Goal: Information Seeking & Learning: Learn about a topic

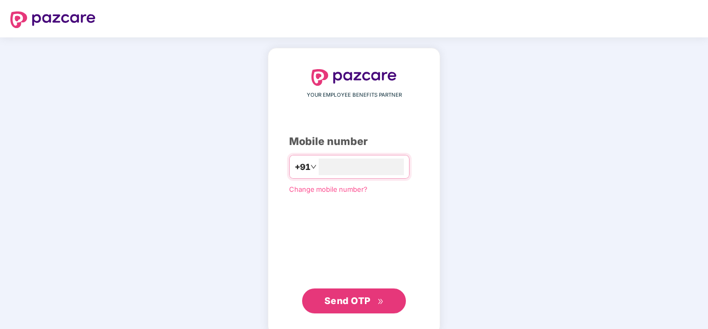
type input "**********"
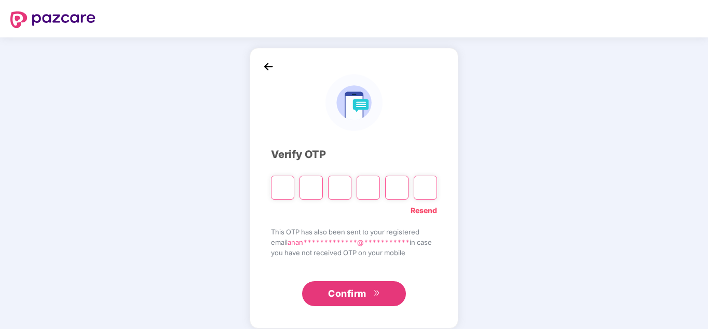
type input "*"
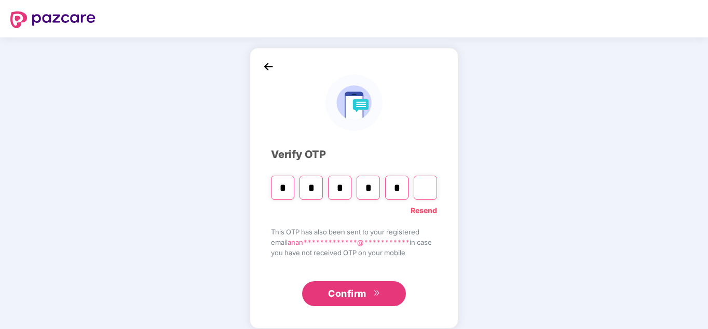
type input "*"
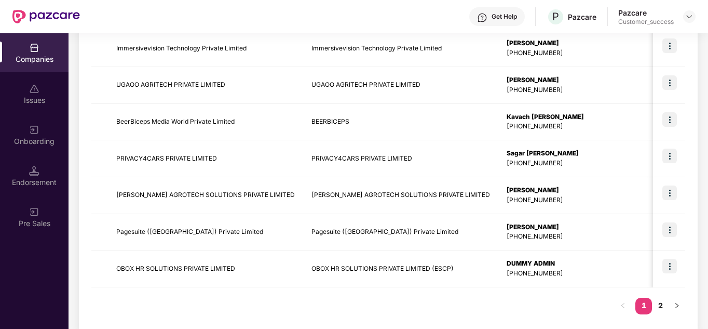
scroll to position [328, 0]
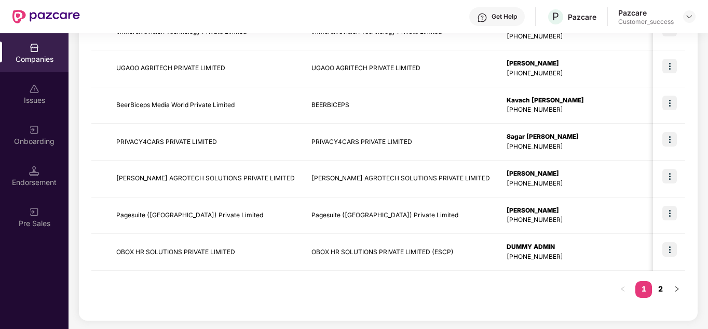
click at [657, 286] on link "2" at bounding box center [660, 289] width 17 height 16
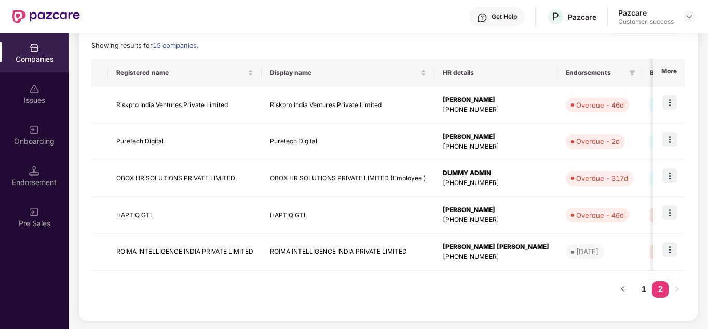
scroll to position [0, 1]
click at [536, 275] on div "Registered name Display name HR details Endorsements Benefits Earliest Renewal …" at bounding box center [388, 183] width 594 height 249
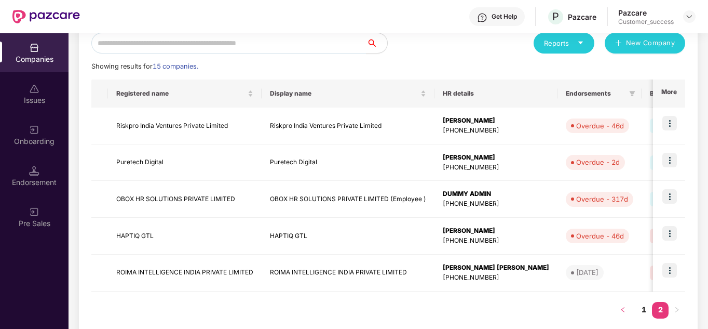
click at [620, 310] on icon "left" at bounding box center [623, 309] width 6 height 6
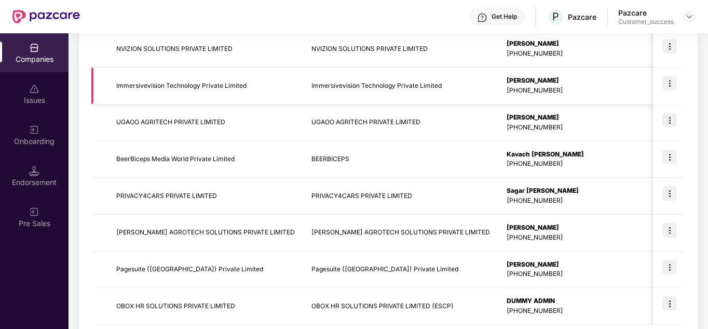
scroll to position [328, 0]
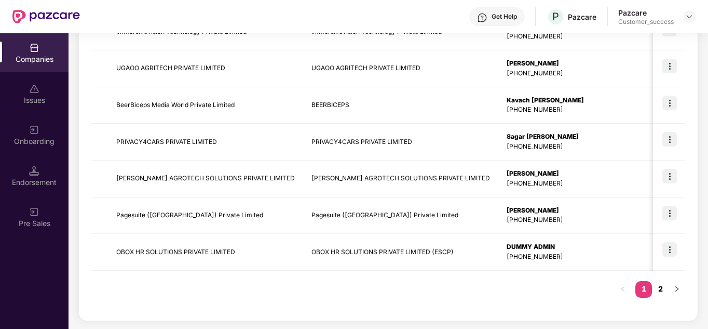
click at [660, 283] on link "2" at bounding box center [660, 289] width 17 height 16
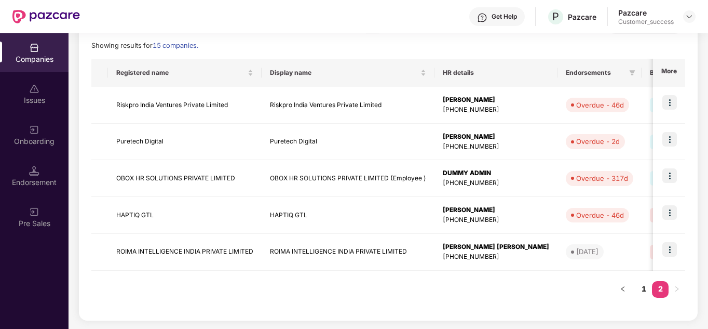
scroll to position [145, 0]
click at [666, 140] on img at bounding box center [670, 139] width 15 height 15
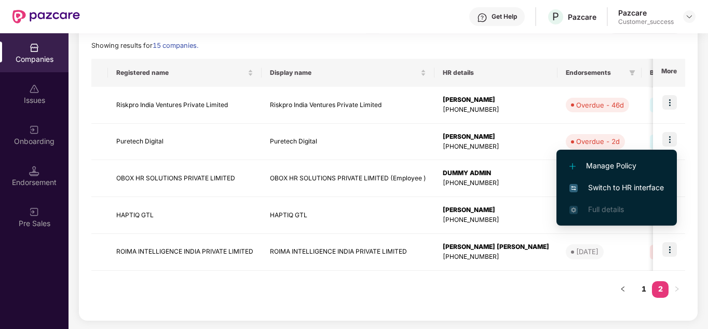
click at [627, 184] on span "Switch to HR interface" at bounding box center [617, 187] width 95 height 11
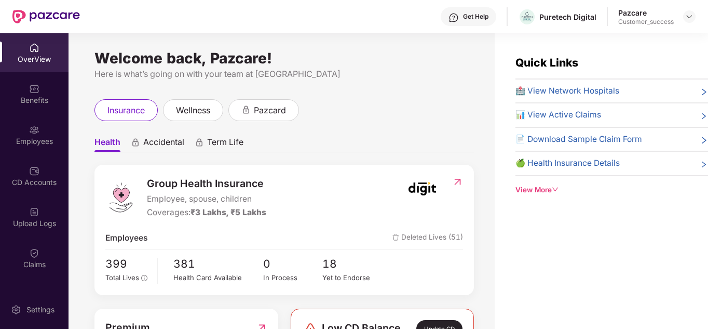
click at [402, 252] on div "Group Health Insurance Employee, spouse, children Coverages: ₹3 Lakhs, ₹5 Lakhs…" at bounding box center [285, 230] width 380 height 130
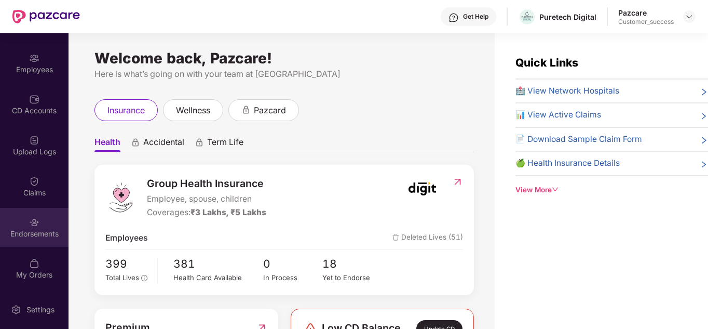
click at [35, 240] on div "Endorsements" at bounding box center [34, 227] width 69 height 39
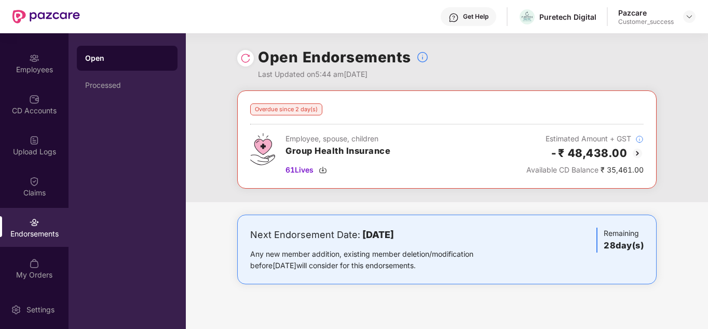
click at [206, 210] on div "Overdue since 2 day(s) Employee, spouse, children Group Health Insurance 61 Liv…" at bounding box center [447, 197] width 522 height 214
drag, startPoint x: 90, startPoint y: 140, endPoint x: 96, endPoint y: 160, distance: 20.9
click at [96, 160] on div "Open Processed" at bounding box center [127, 180] width 117 height 295
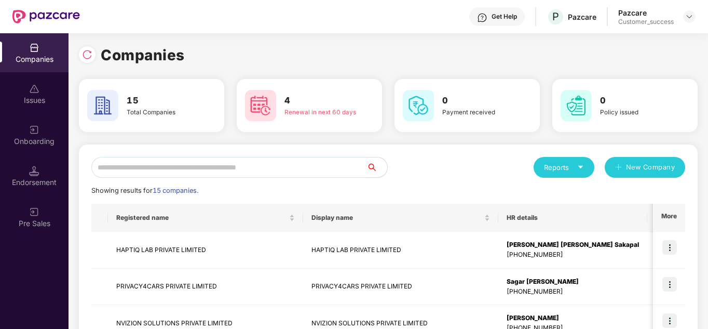
scroll to position [0, 1]
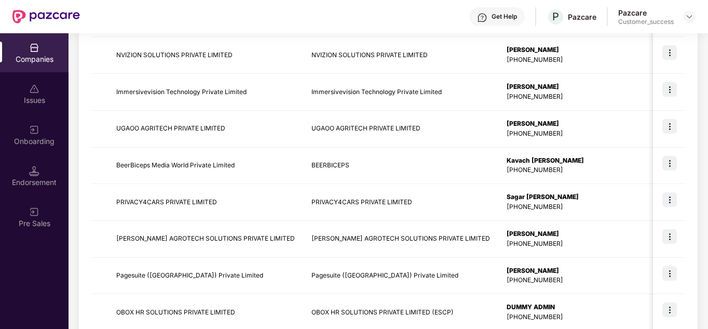
scroll to position [266, 0]
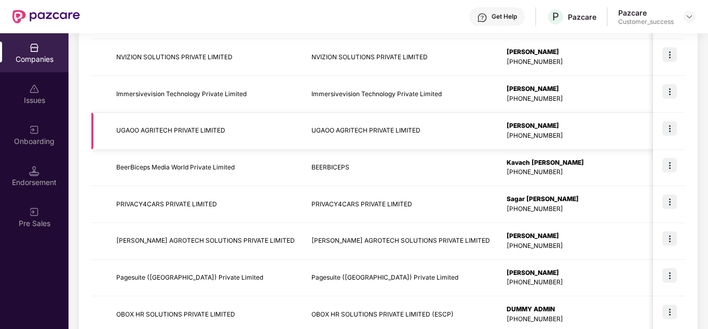
click at [672, 127] on img at bounding box center [670, 128] width 15 height 15
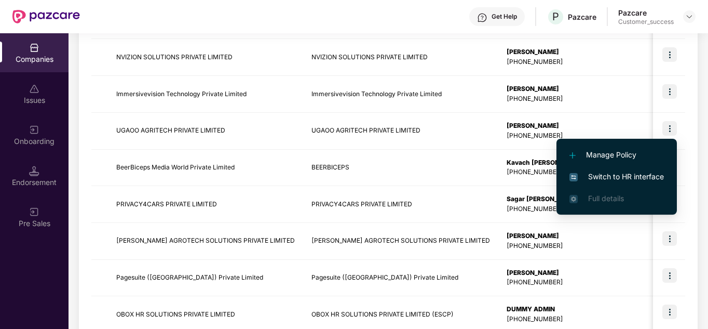
click at [629, 173] on span "Switch to HR interface" at bounding box center [617, 176] width 95 height 11
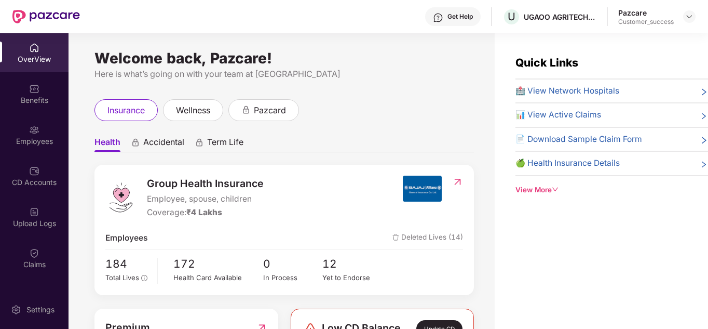
scroll to position [72, 0]
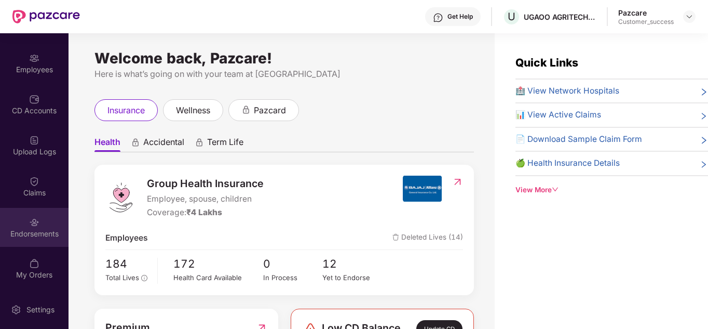
click at [32, 240] on div "Endorsements" at bounding box center [34, 227] width 69 height 39
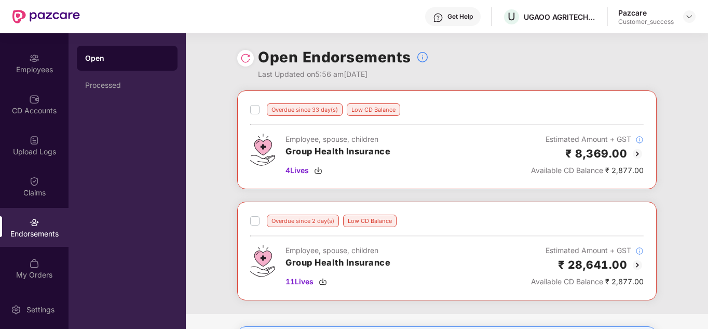
click at [225, 208] on div "Overdue since 33 day(s) Low CD Balance Employee, spouse, children Group Health …" at bounding box center [447, 201] width 522 height 223
click at [222, 173] on div "Overdue since 33 day(s) Low CD Balance Employee, spouse, children Group Health …" at bounding box center [447, 201] width 522 height 223
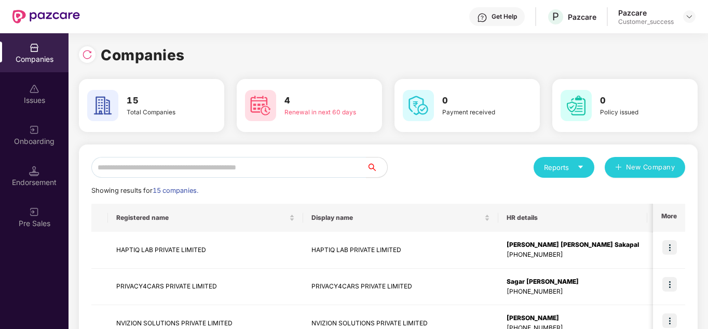
scroll to position [0, 1]
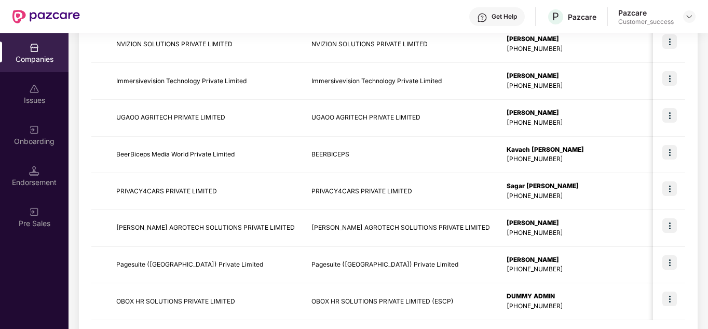
scroll to position [328, 0]
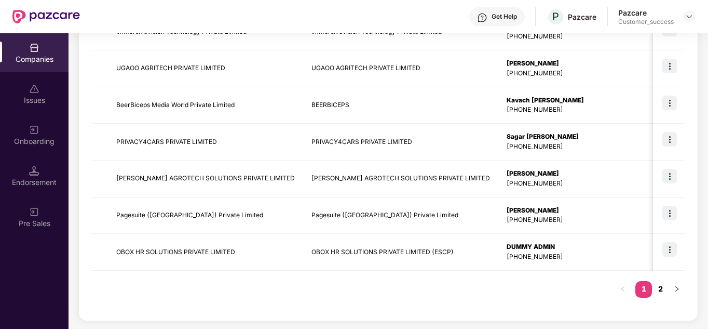
click at [662, 294] on link "2" at bounding box center [660, 289] width 17 height 16
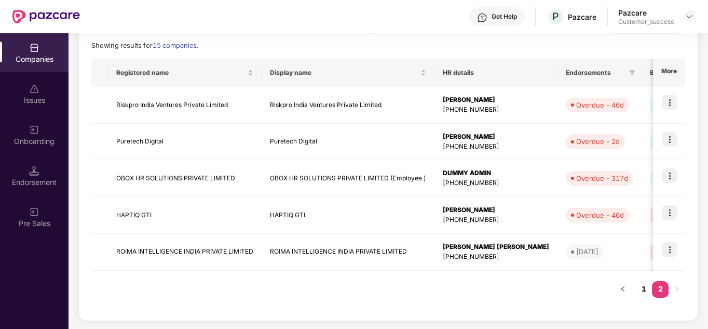
scroll to position [145, 0]
click at [639, 294] on link "1" at bounding box center [644, 289] width 17 height 16
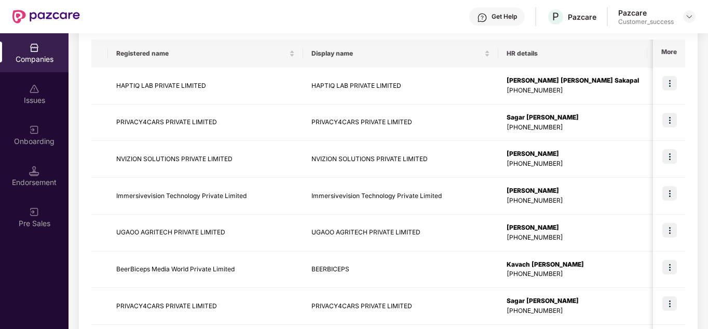
scroll to position [166, 0]
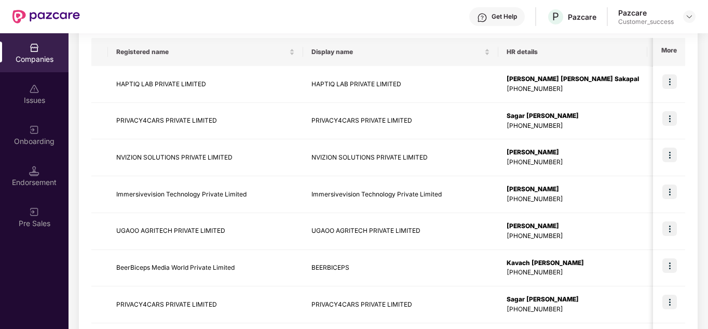
click at [37, 98] on div "Issues" at bounding box center [34, 100] width 69 height 10
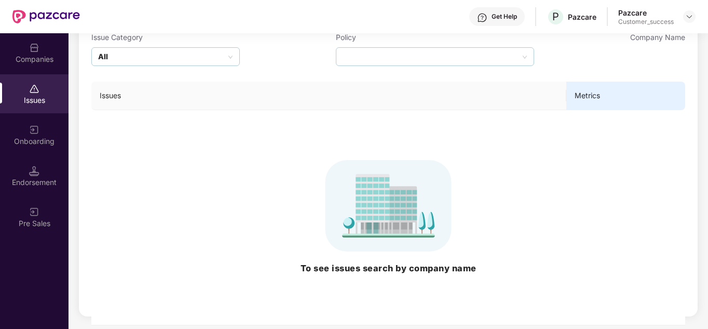
scroll to position [90, 0]
click at [33, 125] on img at bounding box center [34, 130] width 10 height 10
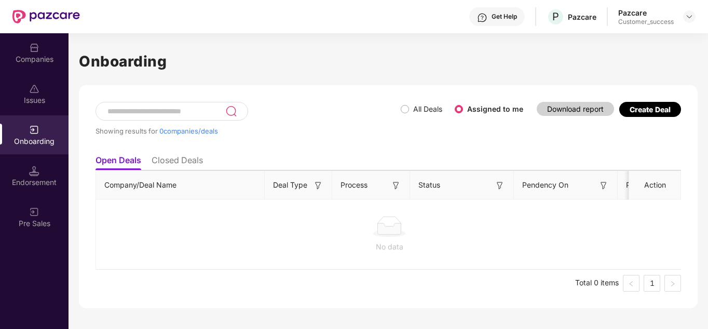
click at [353, 144] on div "Showing results for 0 companies/deals" at bounding box center [248, 126] width 305 height 48
click at [44, 183] on div "Endorsement" at bounding box center [34, 182] width 69 height 10
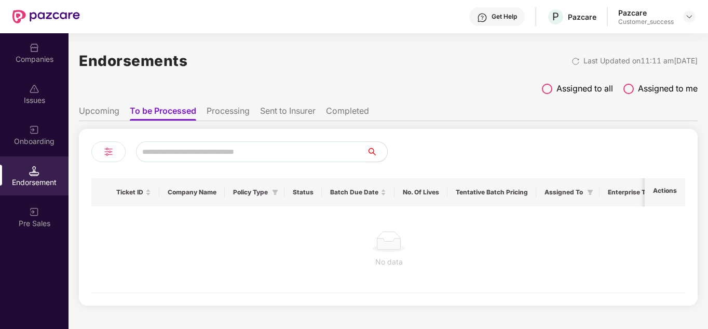
click at [36, 220] on div "Pre Sales" at bounding box center [34, 223] width 69 height 10
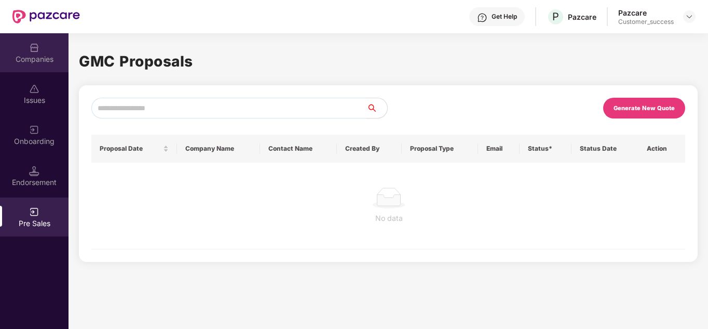
click at [45, 56] on div "Companies" at bounding box center [34, 59] width 69 height 10
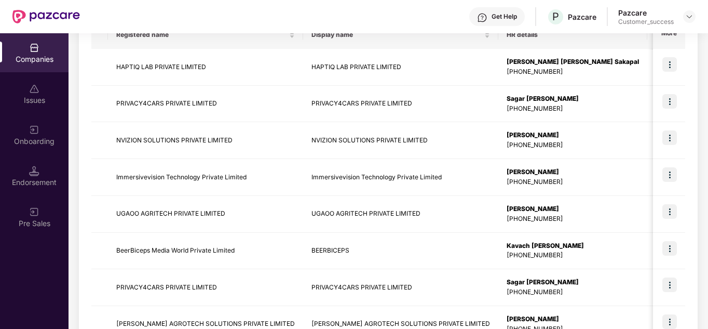
scroll to position [328, 0]
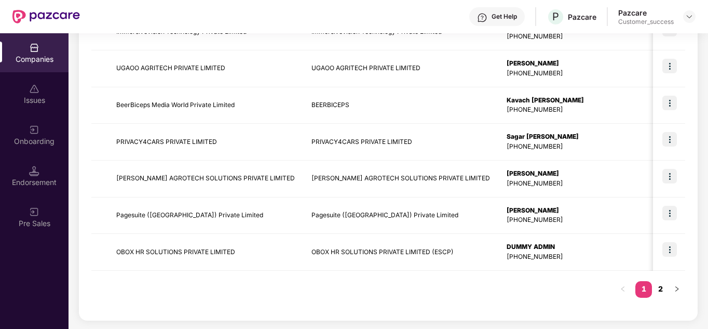
click at [664, 290] on link "2" at bounding box center [660, 289] width 17 height 16
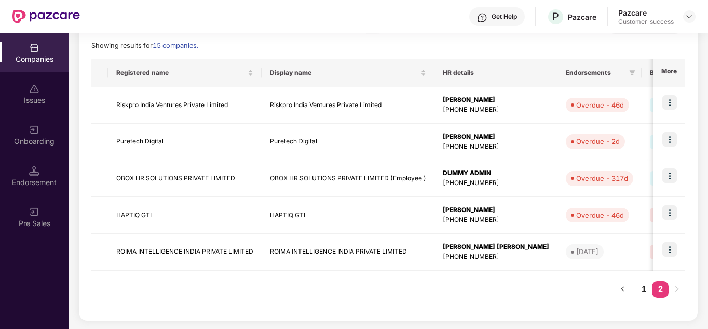
scroll to position [145, 0]
click at [647, 291] on link "1" at bounding box center [644, 289] width 17 height 16
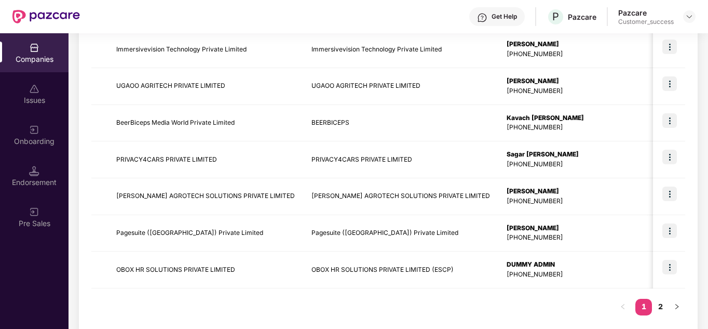
scroll to position [328, 0]
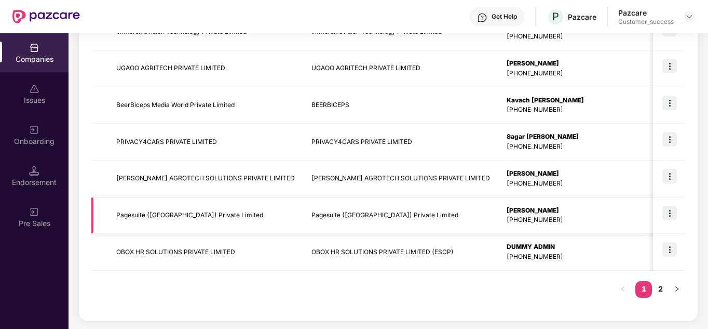
click at [670, 208] on img at bounding box center [670, 213] width 15 height 15
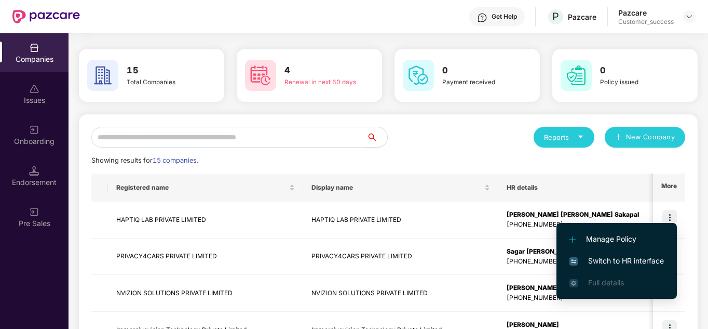
scroll to position [0, 0]
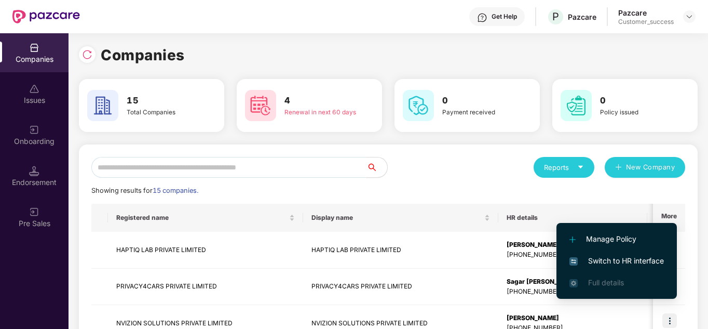
click at [164, 168] on input "text" at bounding box center [228, 167] width 275 height 21
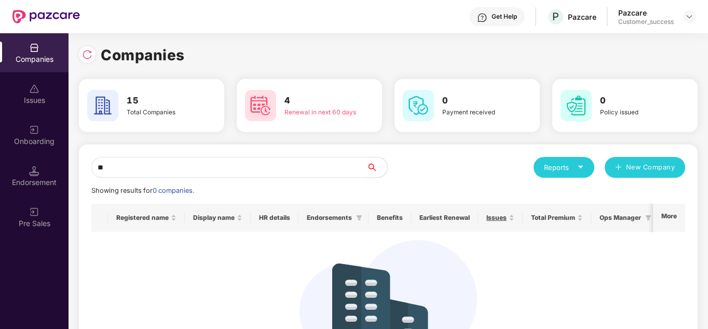
type input "*"
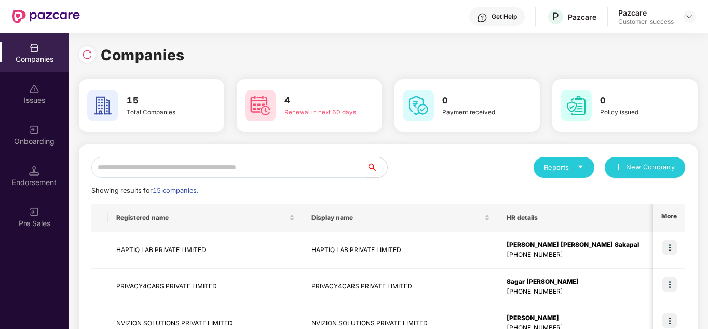
type input "*"
click at [432, 194] on div "Showing results for 15 companies." at bounding box center [388, 190] width 594 height 10
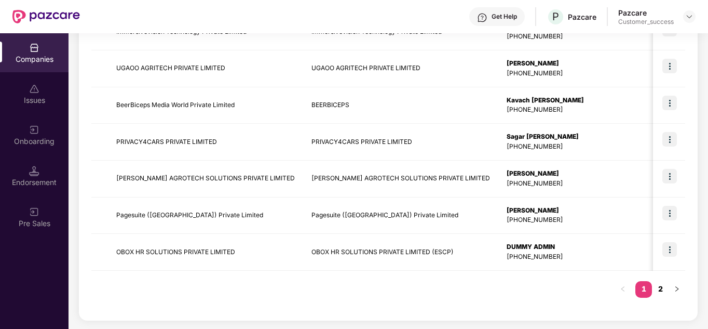
click at [659, 288] on link "2" at bounding box center [660, 289] width 17 height 16
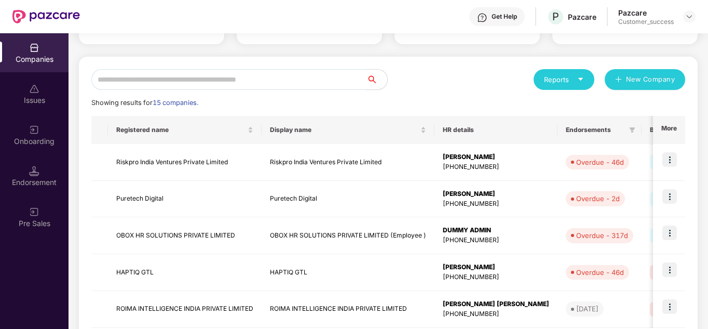
scroll to position [83, 0]
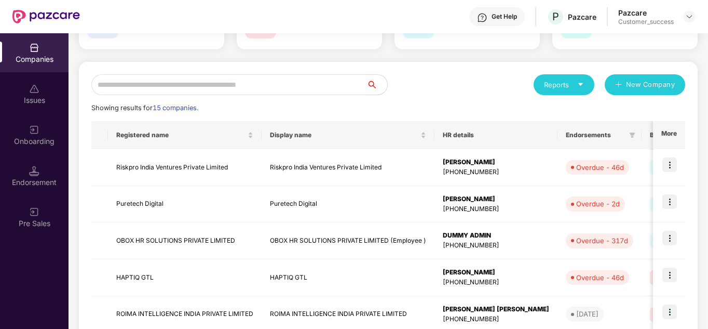
click at [148, 74] on input "text" at bounding box center [228, 84] width 275 height 21
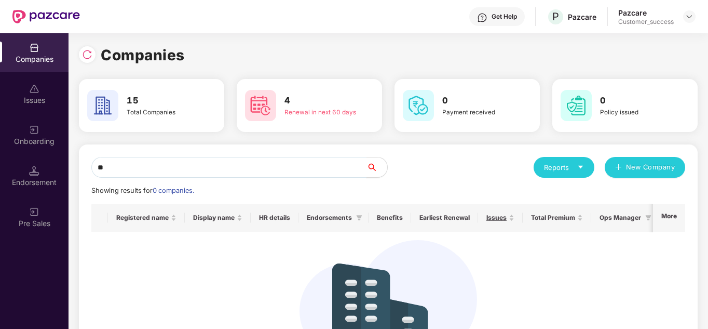
type input "*"
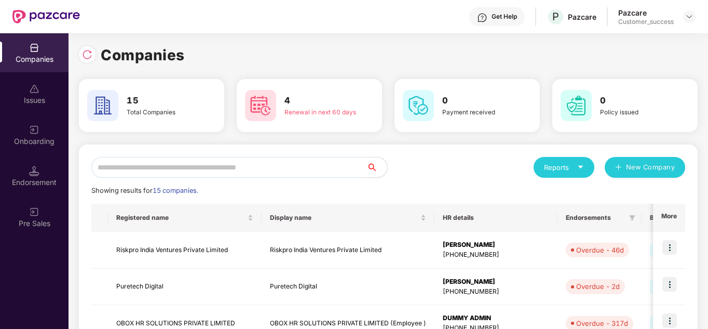
click at [432, 156] on div "Reports New Company Showing results for 15 companies. Registered name Display n…" at bounding box center [388, 304] width 619 height 321
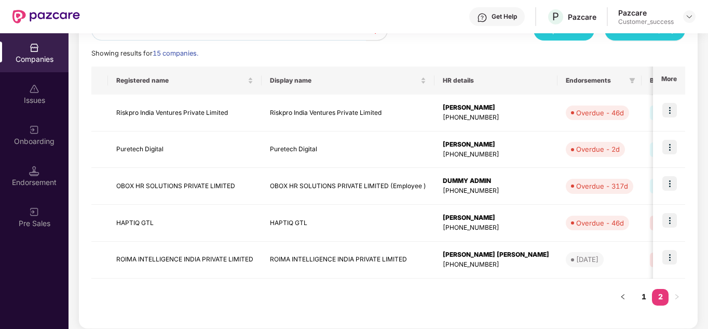
scroll to position [145, 0]
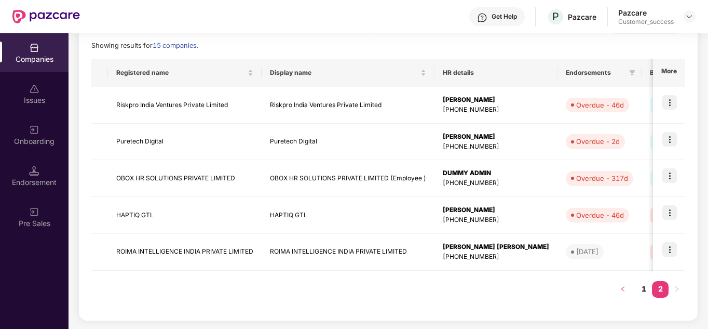
click at [626, 288] on button "button" at bounding box center [623, 289] width 17 height 17
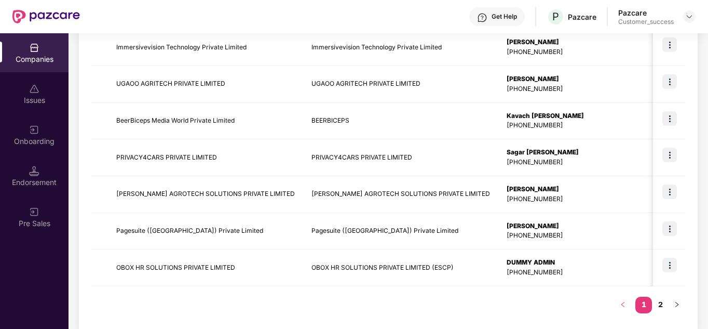
scroll to position [328, 0]
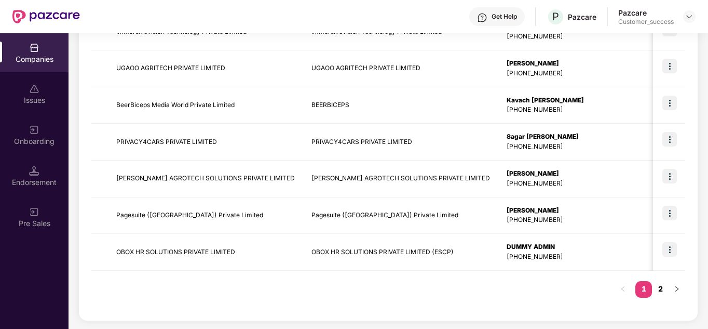
click at [667, 290] on link "2" at bounding box center [660, 289] width 17 height 16
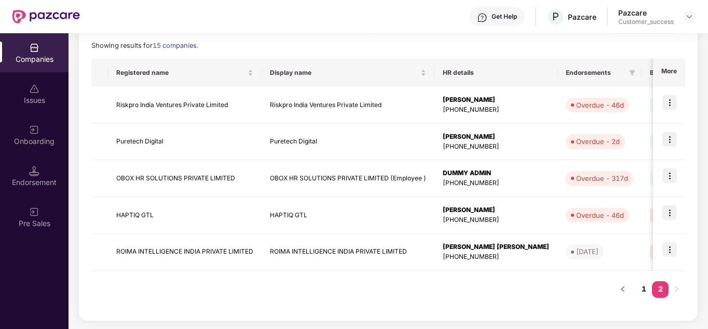
scroll to position [145, 0]
drag, startPoint x: 623, startPoint y: 289, endPoint x: 635, endPoint y: 262, distance: 29.5
click at [635, 262] on div "Registered name Display name HR details Endorsements Benefits Earliest Renewal …" at bounding box center [388, 164] width 594 height 211
click at [622, 288] on icon "left" at bounding box center [623, 289] width 6 height 6
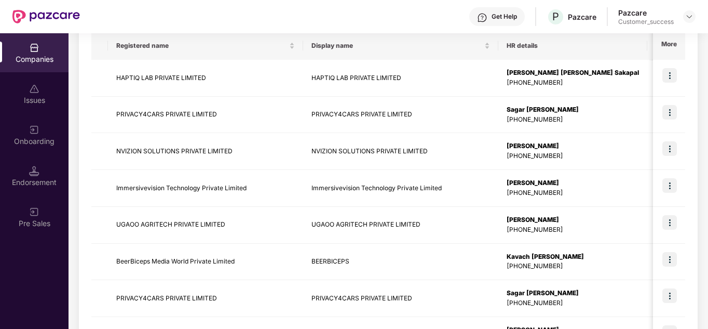
scroll to position [249, 0]
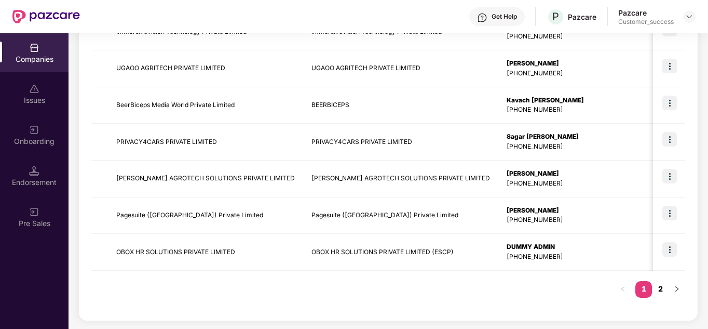
click at [656, 292] on link "2" at bounding box center [660, 289] width 17 height 16
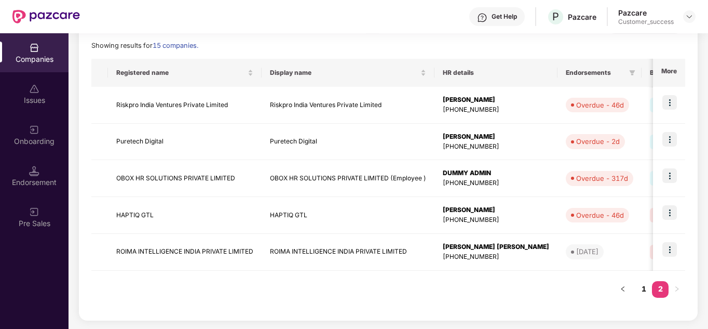
scroll to position [145, 0]
click at [644, 289] on link "1" at bounding box center [644, 289] width 17 height 16
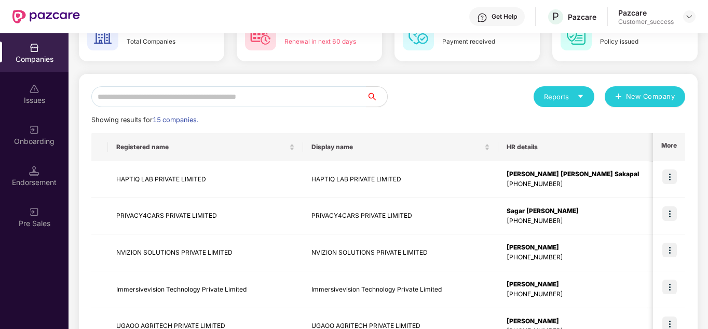
scroll to position [83, 0]
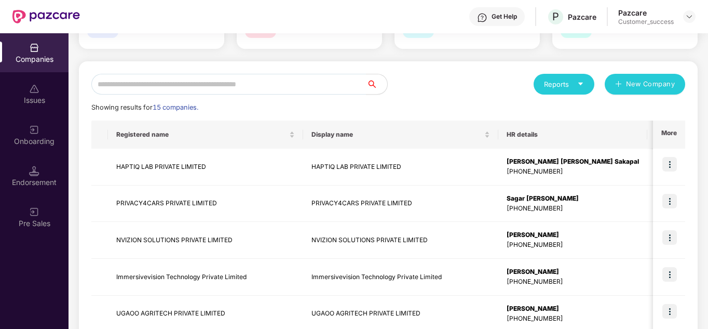
click at [434, 96] on div "Reports New Company Showing results for 15 companies. Registered name Display n…" at bounding box center [388, 313] width 594 height 479
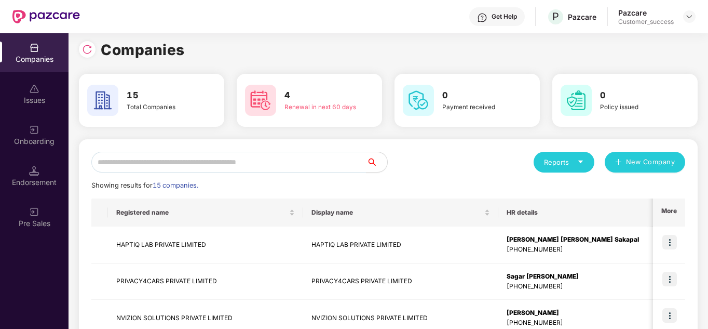
scroll to position [0, 0]
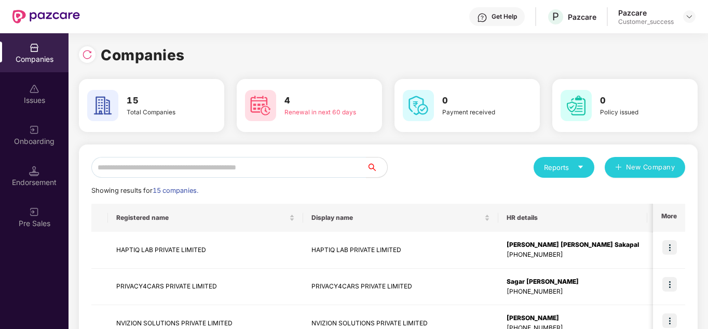
click at [443, 164] on div "Reports New Company" at bounding box center [536, 167] width 297 height 21
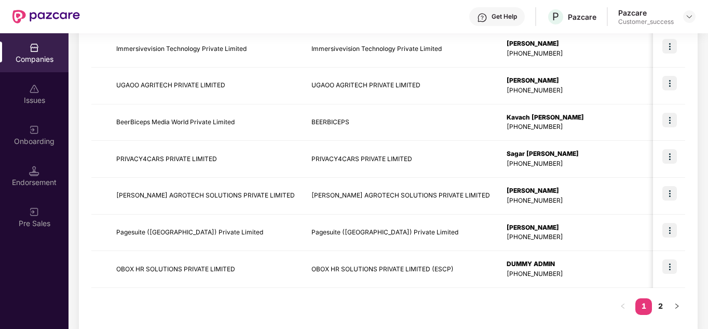
scroll to position [328, 0]
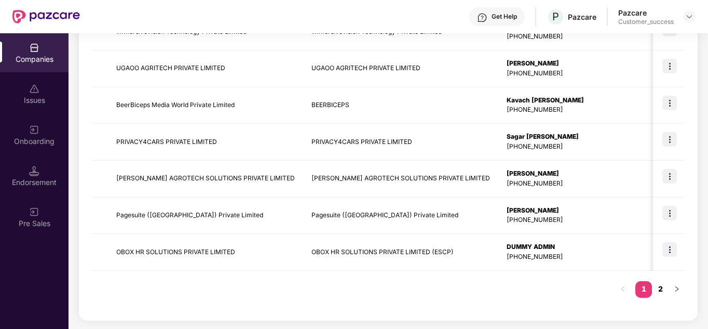
click at [659, 294] on link "2" at bounding box center [660, 289] width 17 height 16
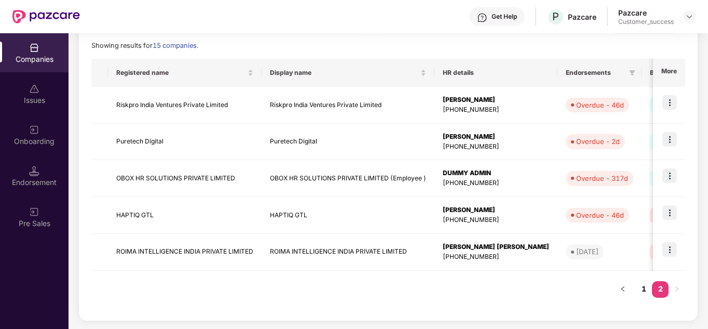
drag, startPoint x: 571, startPoint y: 304, endPoint x: 580, endPoint y: 304, distance: 9.3
click at [580, 304] on div "Registered name Display name HR details Endorsements Benefits Earliest Renewal …" at bounding box center [388, 183] width 594 height 249
click at [638, 291] on link "1" at bounding box center [644, 289] width 17 height 16
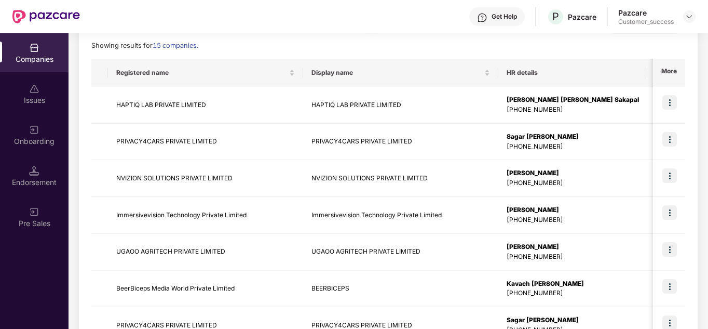
click at [339, 49] on div "Showing results for 15 companies." at bounding box center [388, 46] width 594 height 10
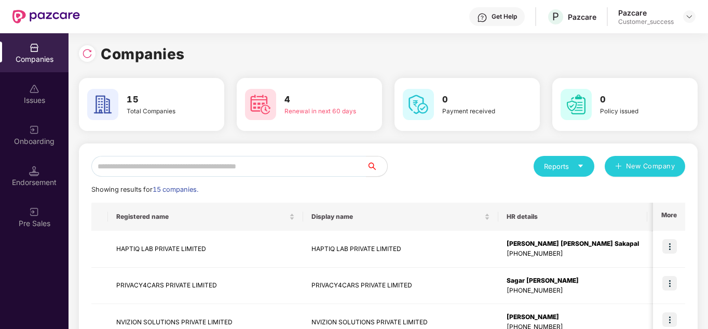
scroll to position [0, 0]
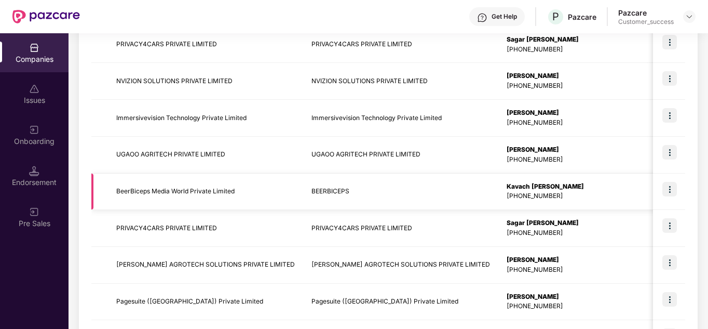
scroll to position [249, 0]
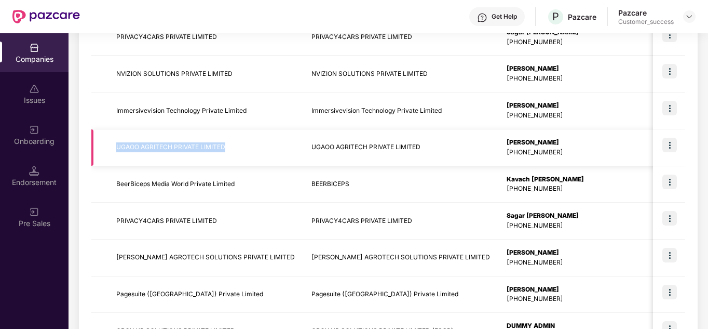
drag, startPoint x: 236, startPoint y: 151, endPoint x: 114, endPoint y: 143, distance: 122.8
click at [114, 143] on td "UGAOO AGRITECH PRIVATE LIMITED" at bounding box center [205, 147] width 195 height 37
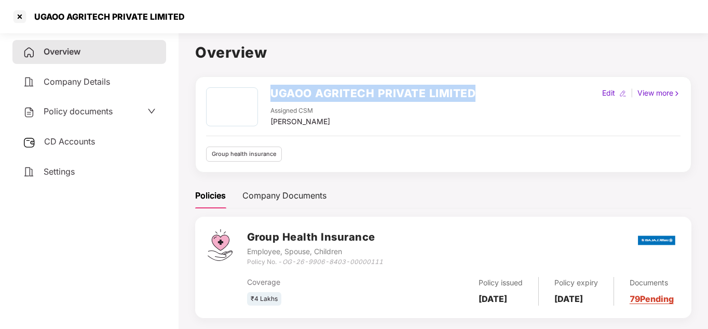
drag, startPoint x: 481, startPoint y: 100, endPoint x: 271, endPoint y: 87, distance: 210.2
click at [271, 87] on div "UGAOO AGRITECH PRIVATE LIMITED Assigned CSM [PERSON_NAME] Edit | View more" at bounding box center [443, 107] width 475 height 40
copy h2 "UGAOO AGRITECH PRIVATE LIMITED"
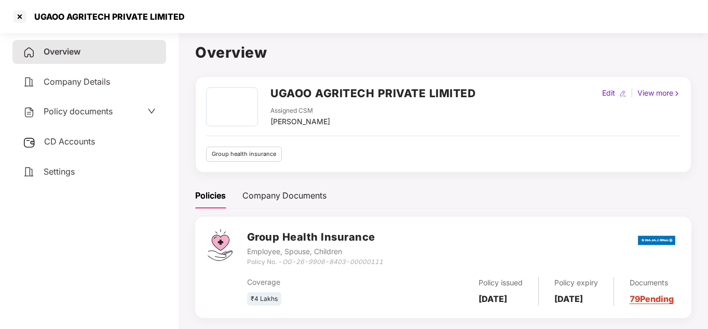
click at [149, 117] on span at bounding box center [151, 112] width 8 height 14
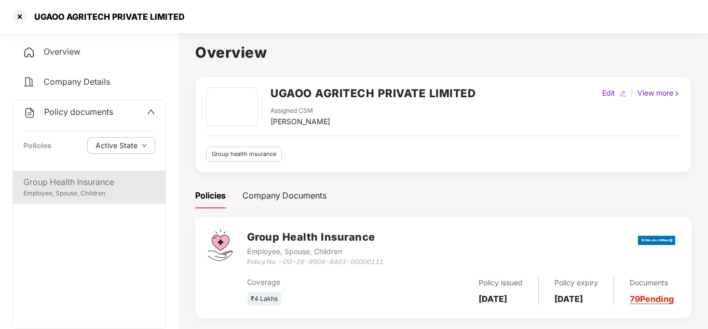
click at [85, 181] on div "Group Health Insurance" at bounding box center [89, 182] width 132 height 13
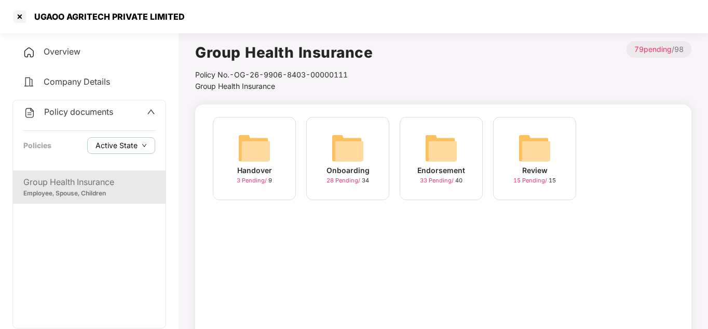
click at [135, 144] on span "Active State" at bounding box center [117, 145] width 42 height 11
click at [125, 176] on span "Archived State" at bounding box center [129, 179] width 59 height 11
click at [372, 165] on div "Onboarding 29 Pending / 34" at bounding box center [347, 158] width 83 height 83
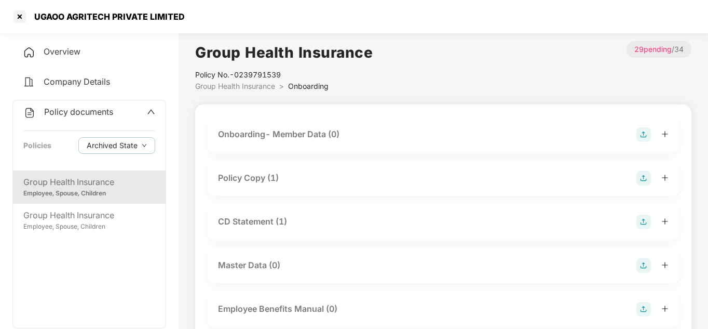
click at [257, 172] on div "Policy Copy (1)" at bounding box center [248, 177] width 61 height 13
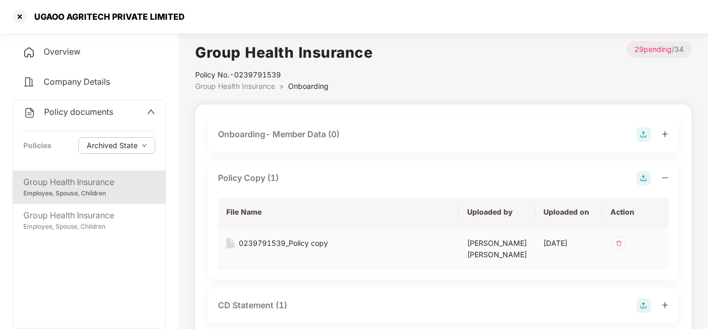
click at [365, 248] on div "0239791539_Policy copy" at bounding box center [338, 242] width 224 height 11
click at [231, 242] on img at bounding box center [230, 243] width 8 height 10
click at [250, 244] on div "0239791539_Policy copy" at bounding box center [283, 242] width 89 height 11
click at [13, 11] on div at bounding box center [19, 16] width 17 height 17
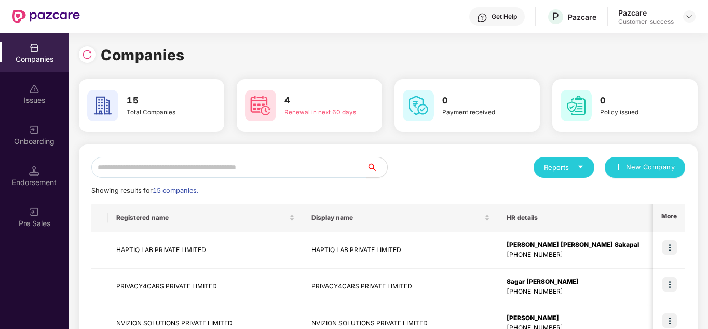
click at [448, 168] on div "Reports New Company" at bounding box center [536, 167] width 297 height 21
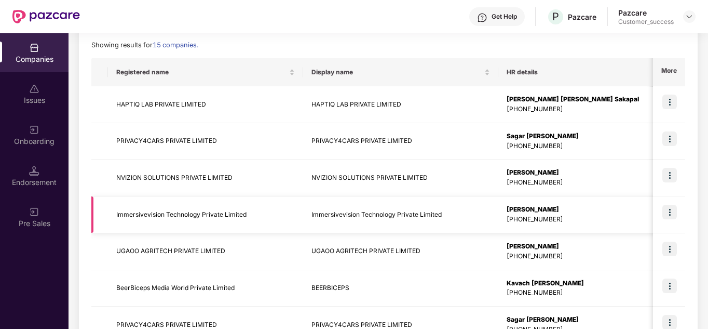
scroll to position [166, 0]
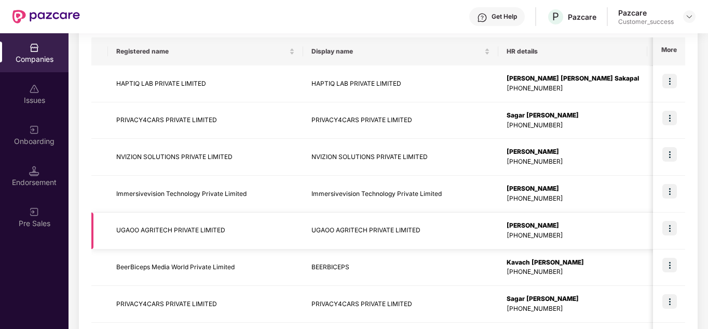
click at [334, 233] on td "UGAOO AGRITECH PRIVATE LIMITED" at bounding box center [400, 230] width 195 height 37
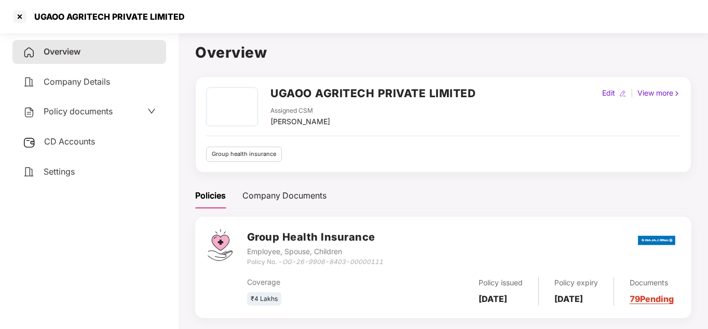
click at [147, 107] on icon "down" at bounding box center [151, 111] width 8 height 8
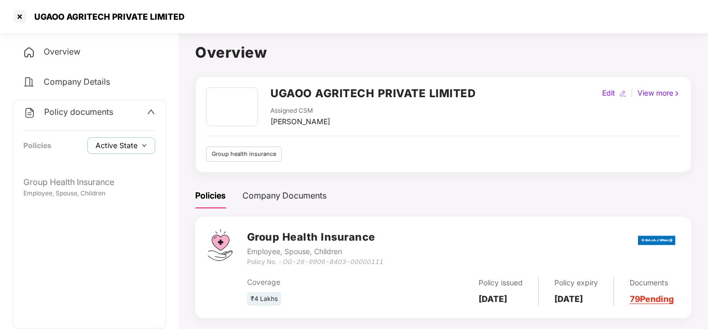
click at [128, 142] on span "Active State" at bounding box center [117, 145] width 42 height 11
click at [124, 176] on span "Archived State" at bounding box center [129, 179] width 59 height 11
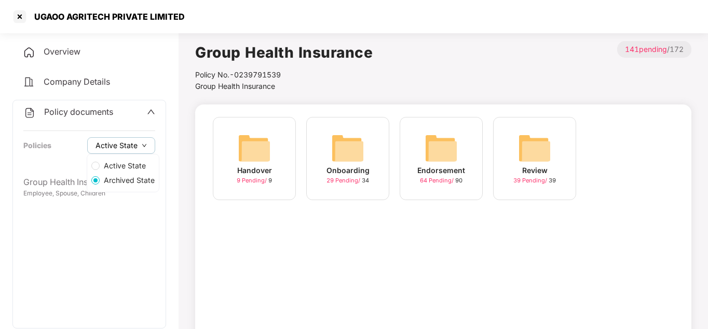
click at [127, 145] on span "Active State" at bounding box center [117, 145] width 42 height 11
click at [116, 166] on span "Active State" at bounding box center [125, 165] width 50 height 11
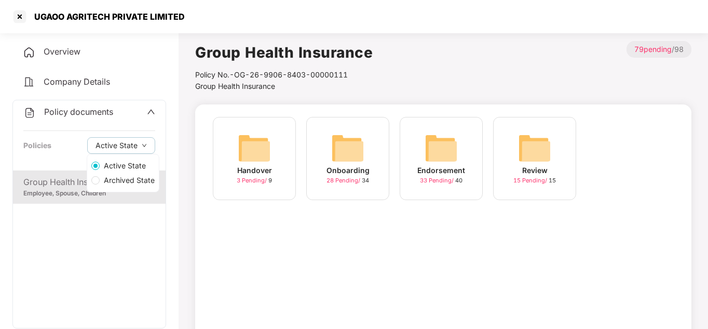
click at [118, 182] on span "Archived State" at bounding box center [129, 179] width 59 height 11
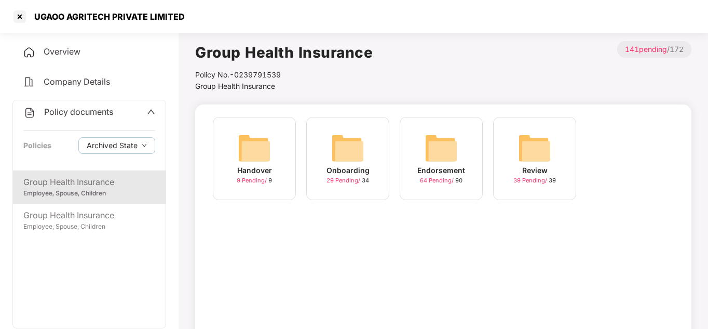
click at [279, 243] on div "Handover 9 Pending / 9 Onboarding 29 Pending / 34 Endorsement 64 Pending / 90 R…" at bounding box center [443, 247] width 496 height 286
click at [19, 17] on div at bounding box center [19, 16] width 17 height 17
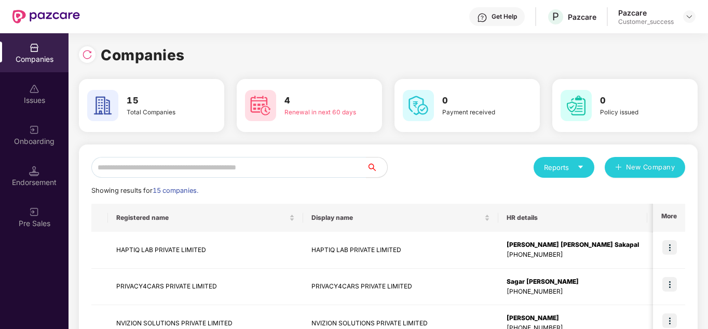
click at [439, 157] on div "Reports New Company" at bounding box center [536, 167] width 297 height 21
click at [687, 18] on img at bounding box center [689, 16] width 8 height 8
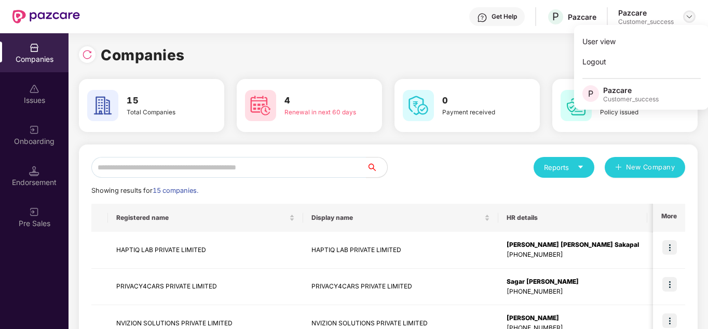
click at [687, 18] on img at bounding box center [689, 16] width 8 height 8
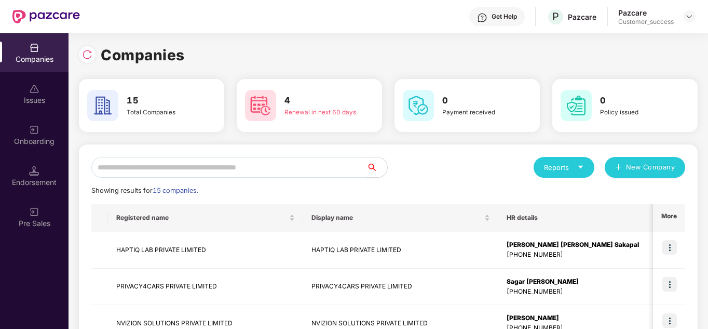
click at [521, 53] on div "Companies" at bounding box center [388, 55] width 619 height 23
